Goal: Purchase product/service

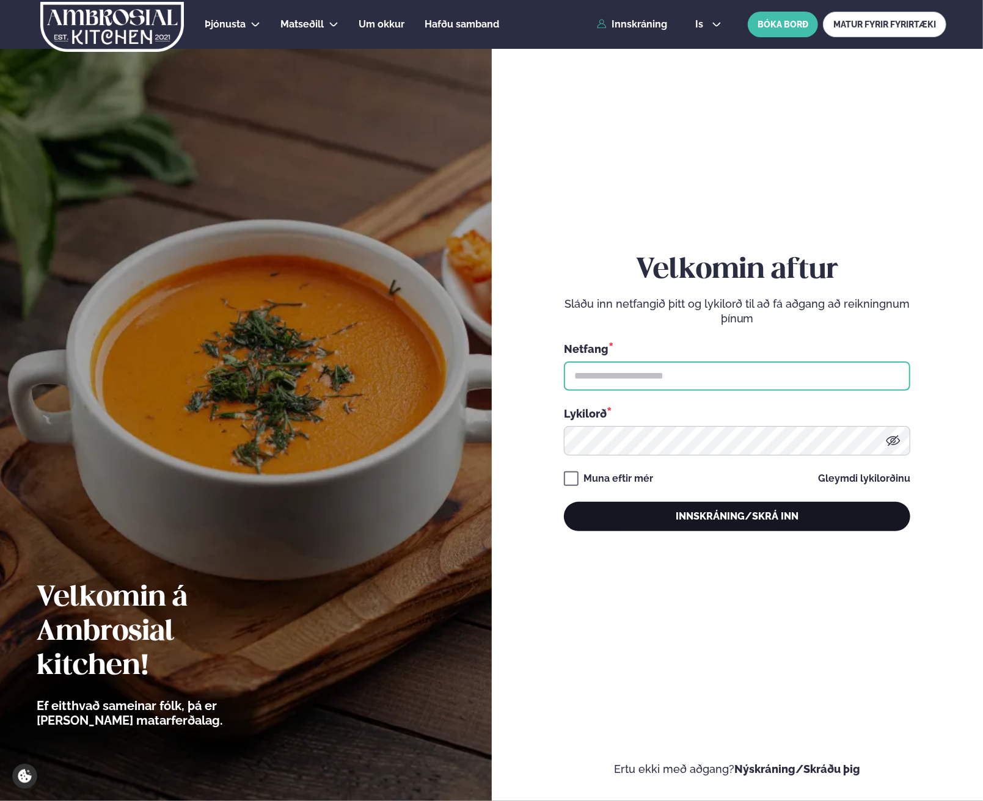
type input "**********"
click at [690, 515] on button "Innskráning/Skrá inn" at bounding box center [737, 516] width 346 height 29
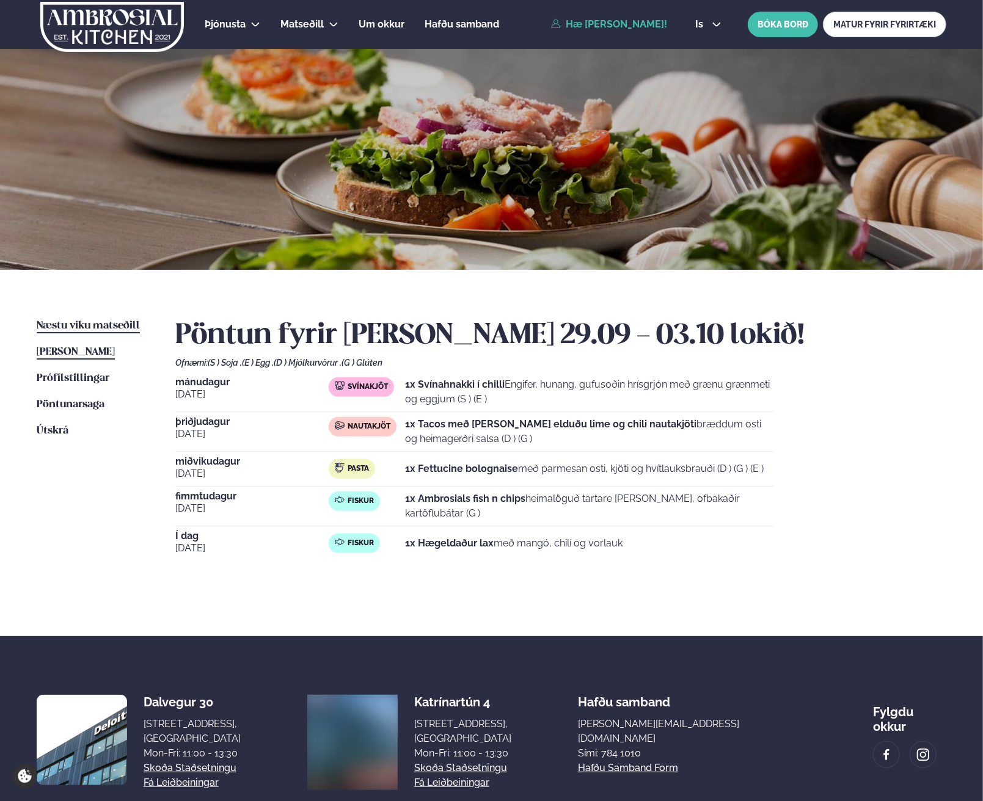
click at [68, 321] on span "Næstu viku matseðill" at bounding box center [88, 326] width 103 height 10
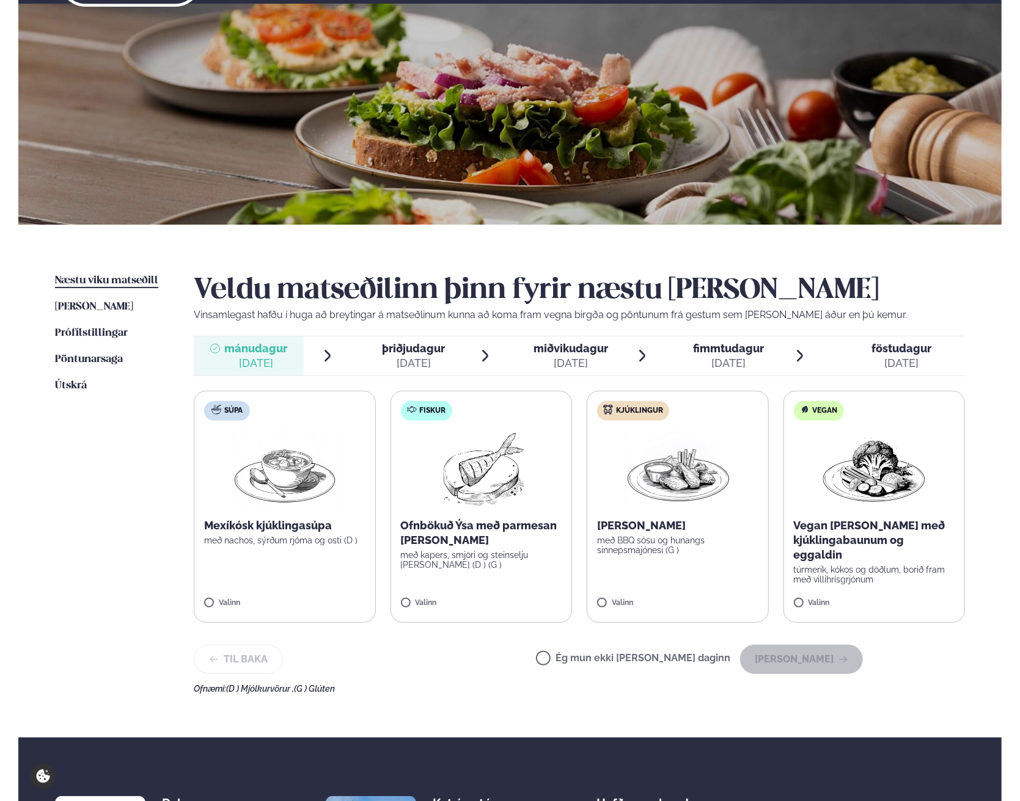
scroll to position [61, 0]
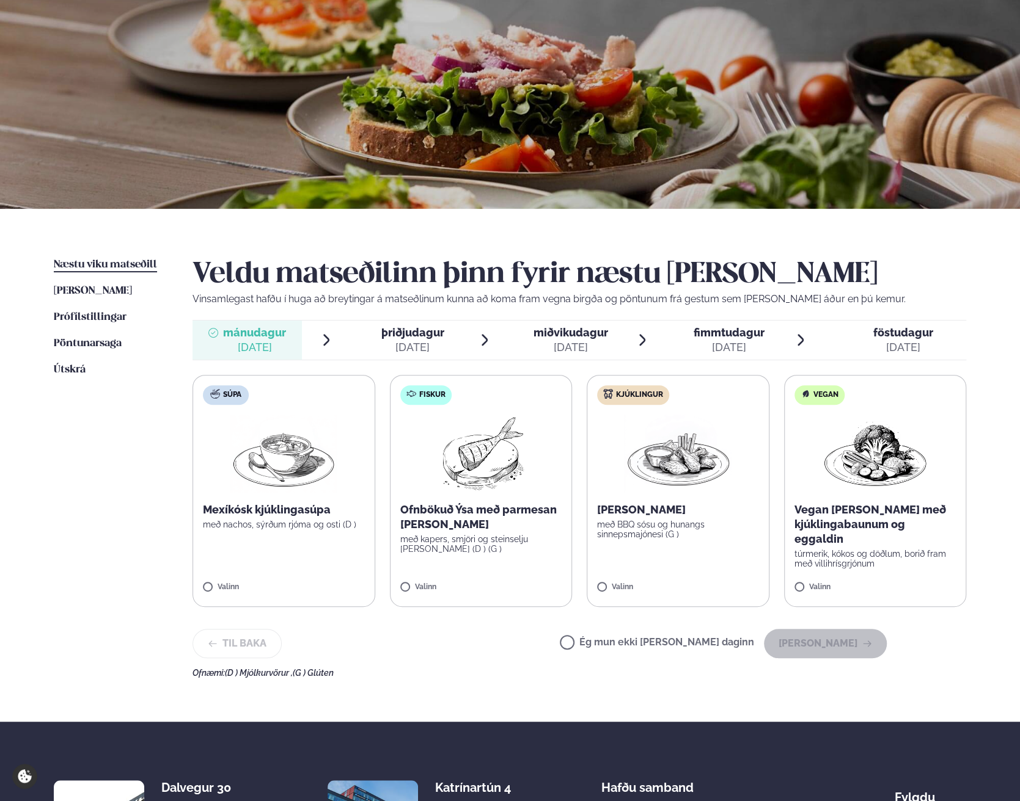
click at [667, 456] on img at bounding box center [678, 454] width 108 height 78
click at [463, 468] on img at bounding box center [480, 454] width 108 height 78
click at [832, 641] on button "[PERSON_NAME]" at bounding box center [825, 643] width 123 height 29
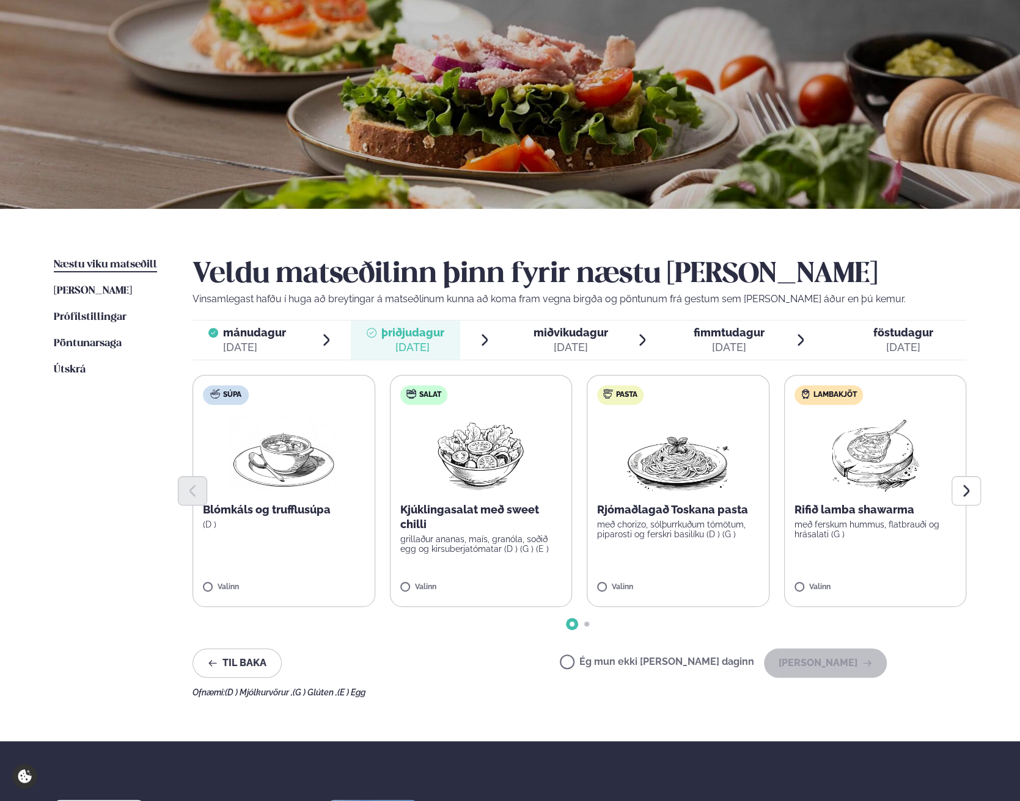
click at [882, 451] on img at bounding box center [874, 454] width 108 height 78
click at [835, 662] on button "[PERSON_NAME]" at bounding box center [825, 663] width 123 height 29
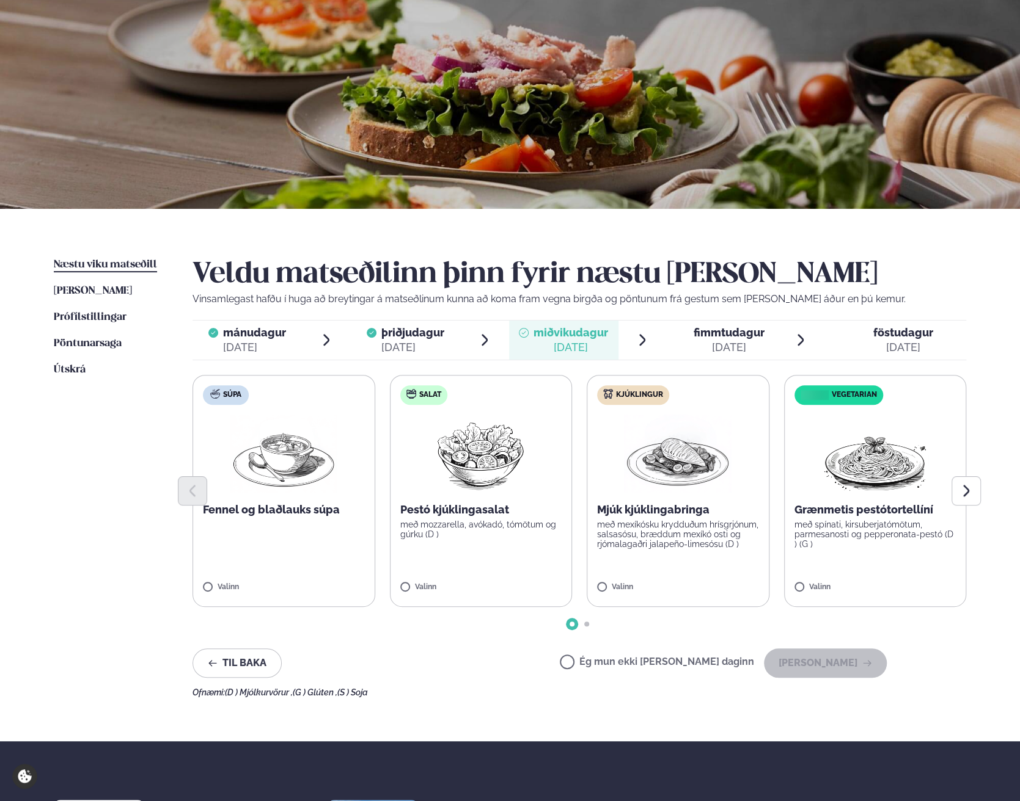
click at [608, 660] on label "Ég mun ekki [PERSON_NAME] daginn" at bounding box center [657, 663] width 194 height 13
click at [800, 670] on button "[PERSON_NAME]" at bounding box center [825, 663] width 123 height 29
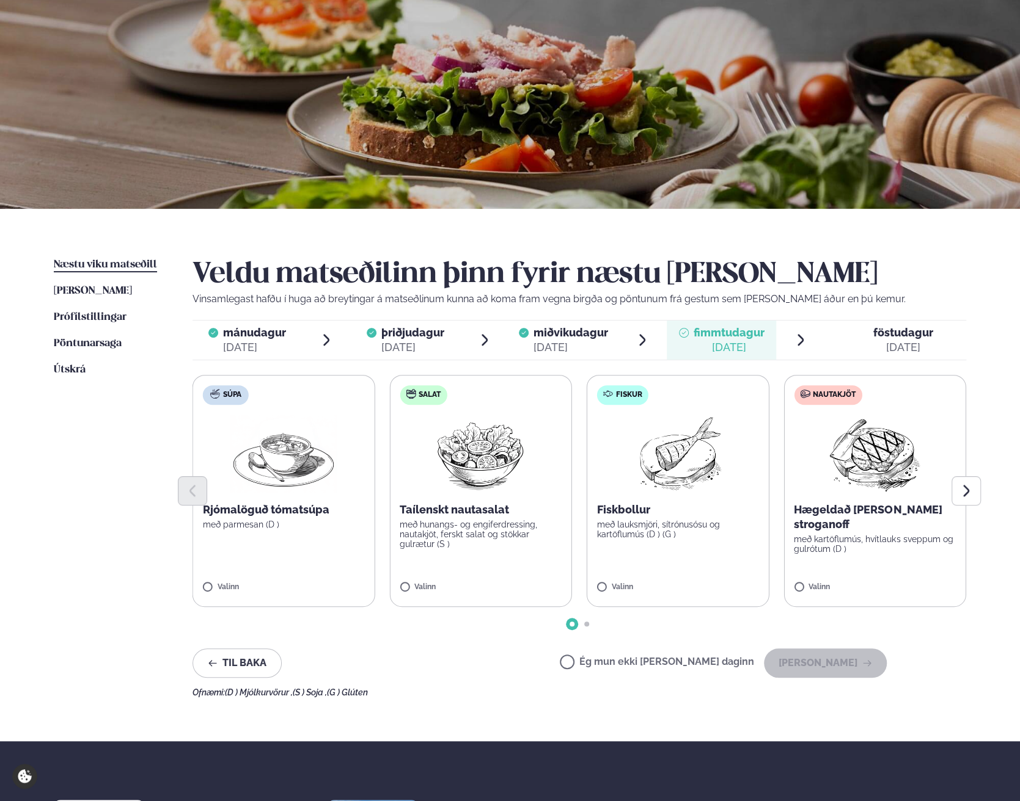
click at [878, 462] on img at bounding box center [874, 454] width 108 height 78
click at [821, 667] on button "[PERSON_NAME]" at bounding box center [825, 663] width 123 height 29
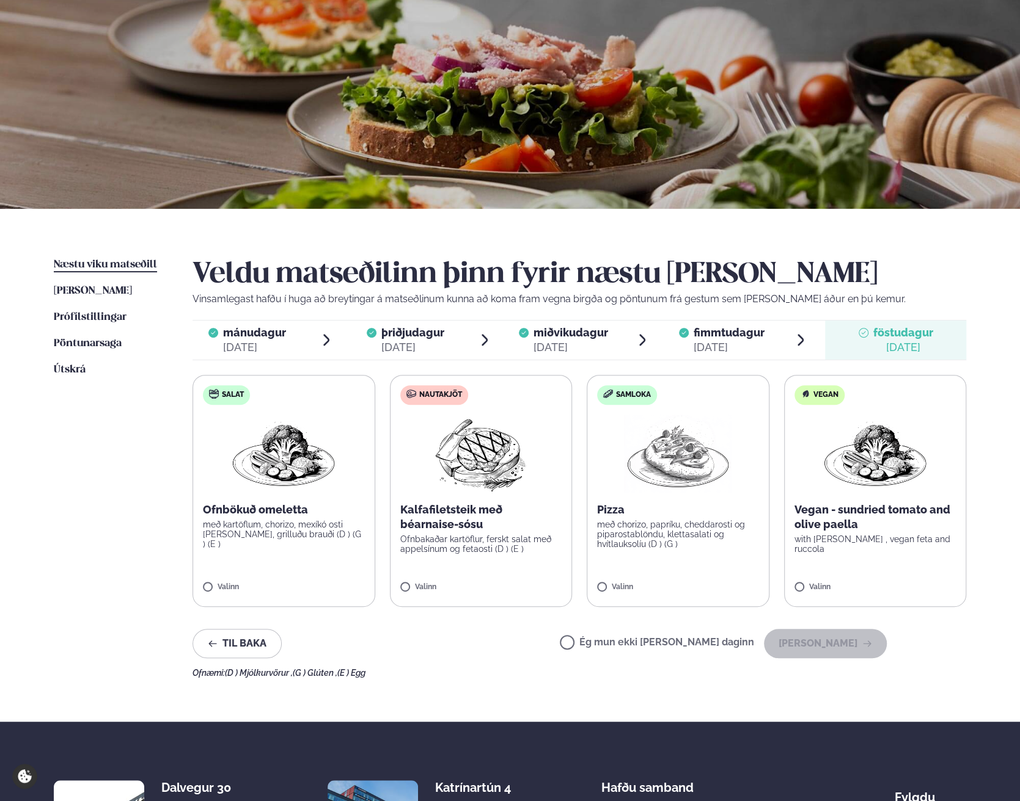
click at [608, 646] on label "Ég mun ekki [PERSON_NAME] daginn" at bounding box center [657, 644] width 194 height 13
click at [806, 649] on button "[PERSON_NAME]" at bounding box center [825, 643] width 123 height 29
